Goal: Transaction & Acquisition: Purchase product/service

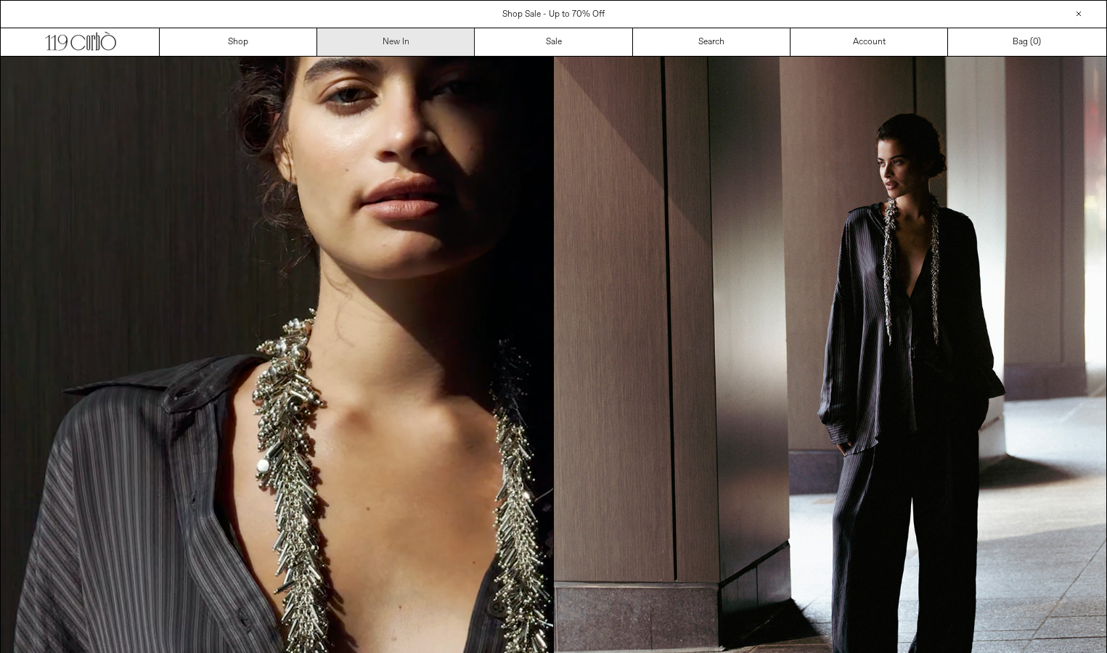
click at [416, 43] on link "New In" at bounding box center [395, 42] width 157 height 28
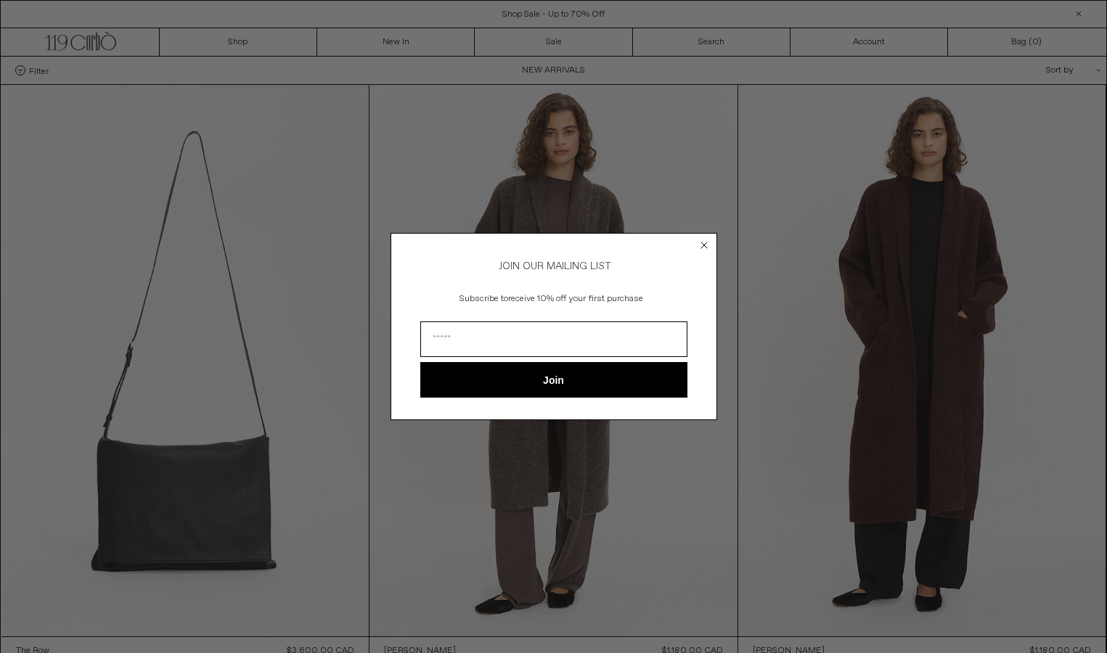
click at [705, 239] on circle "Close dialog" at bounding box center [704, 245] width 14 height 14
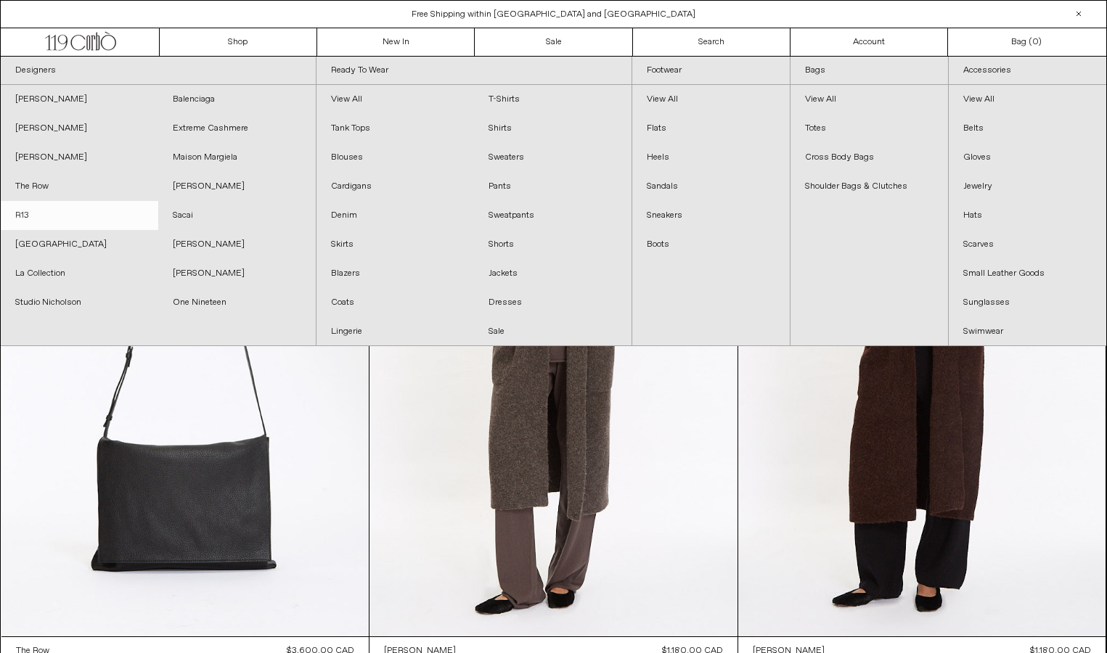
click at [46, 216] on link "R13" at bounding box center [79, 215] width 157 height 29
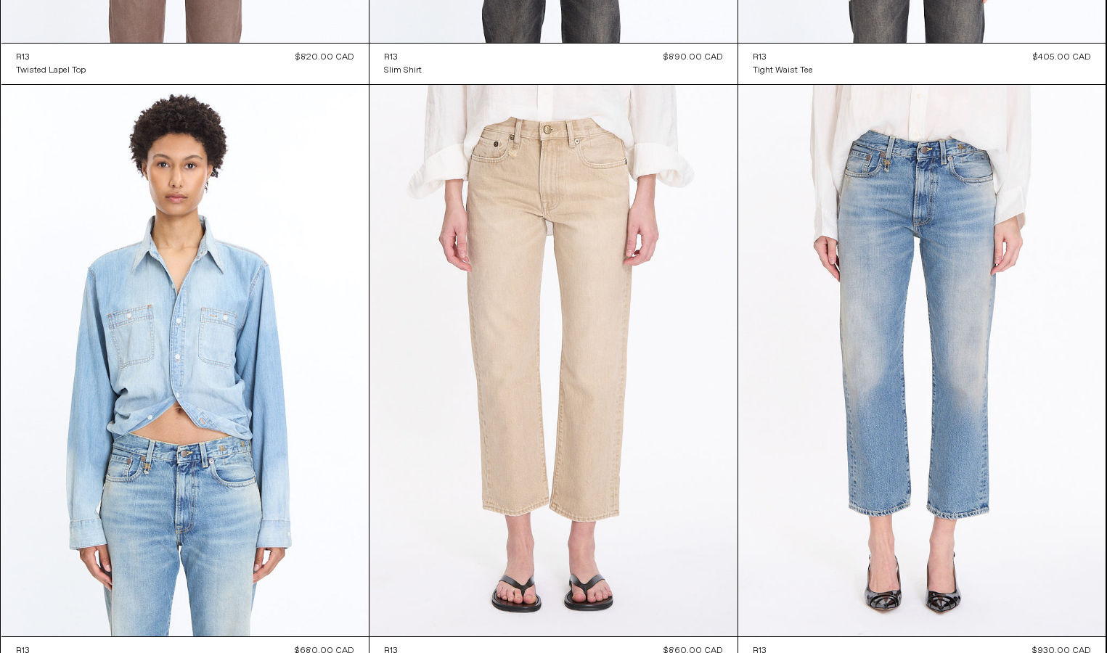
scroll to position [2351, 0]
